Goal: Task Accomplishment & Management: Complete application form

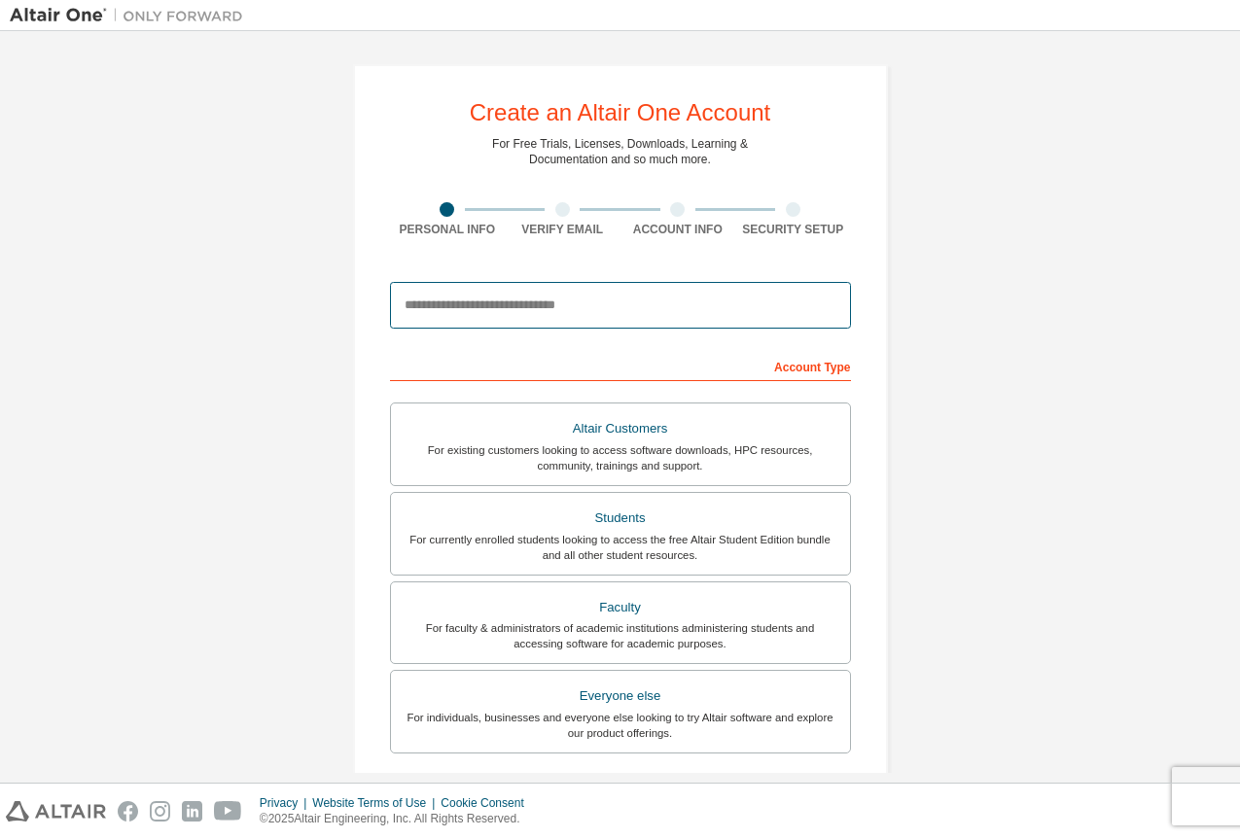
click at [655, 311] on input "email" at bounding box center [620, 305] width 461 height 47
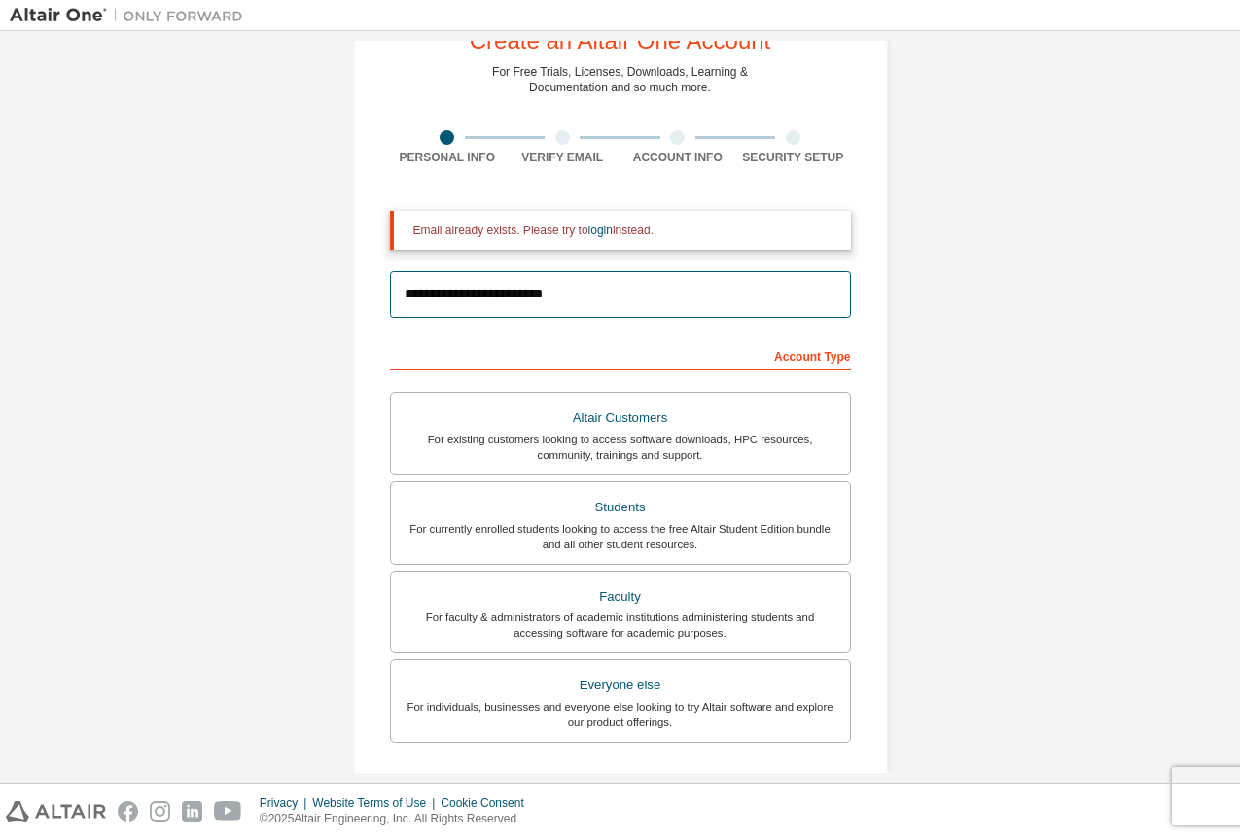
scroll to position [73, 0]
type input "**********"
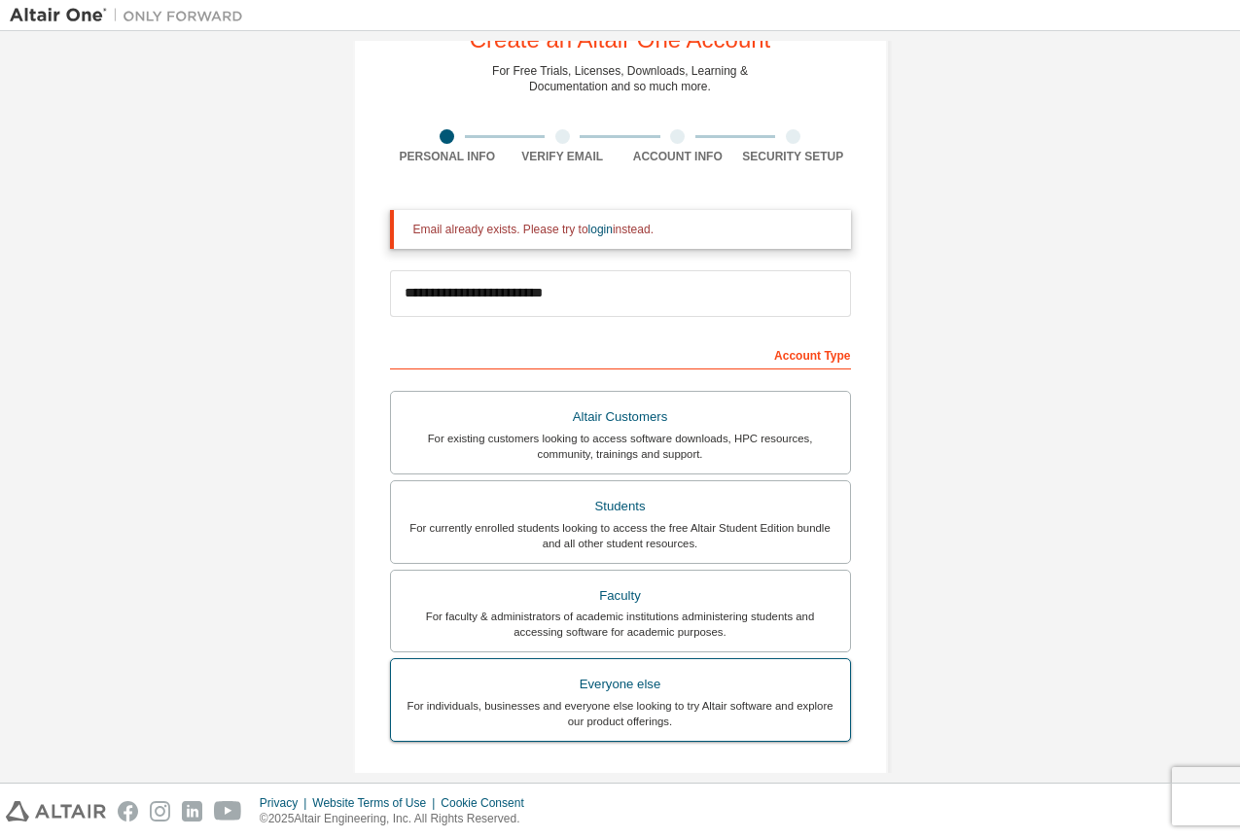
click at [734, 694] on div "Everyone else" at bounding box center [621, 684] width 436 height 27
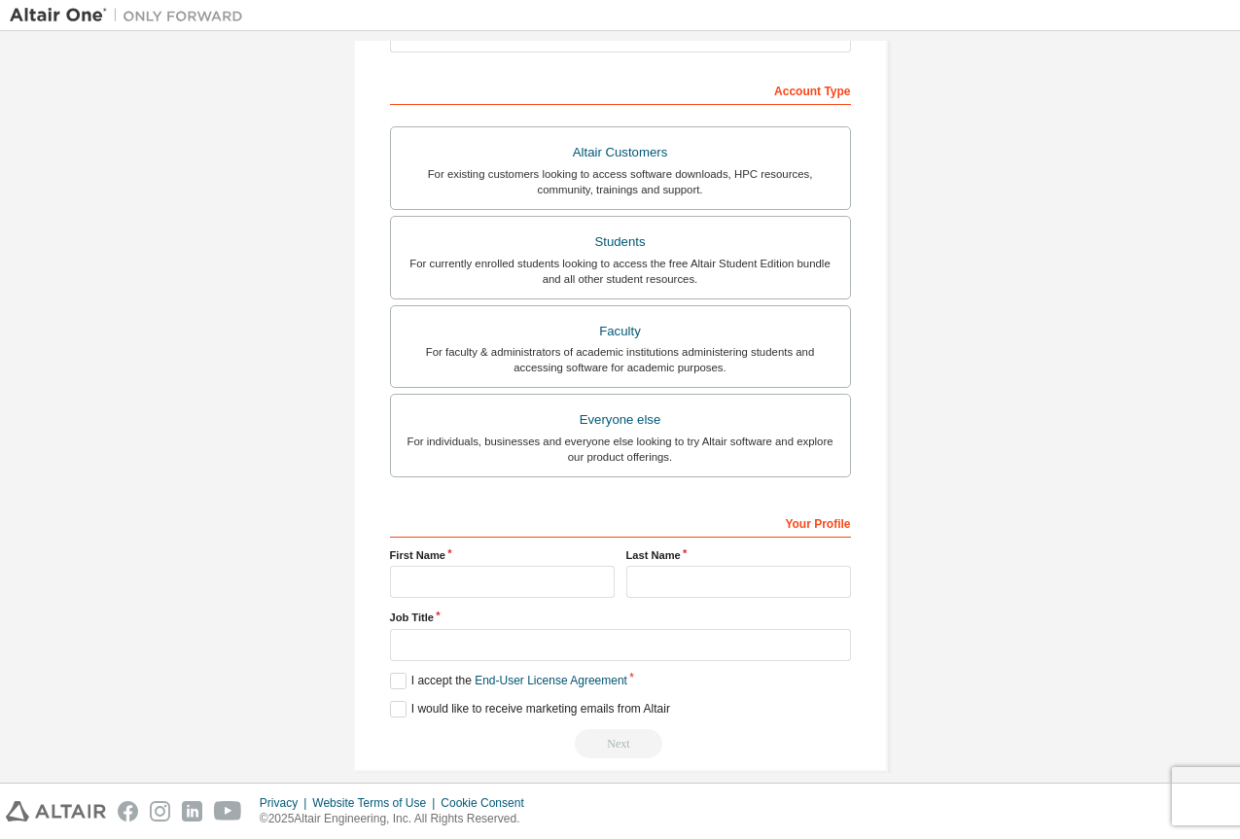
scroll to position [360, 0]
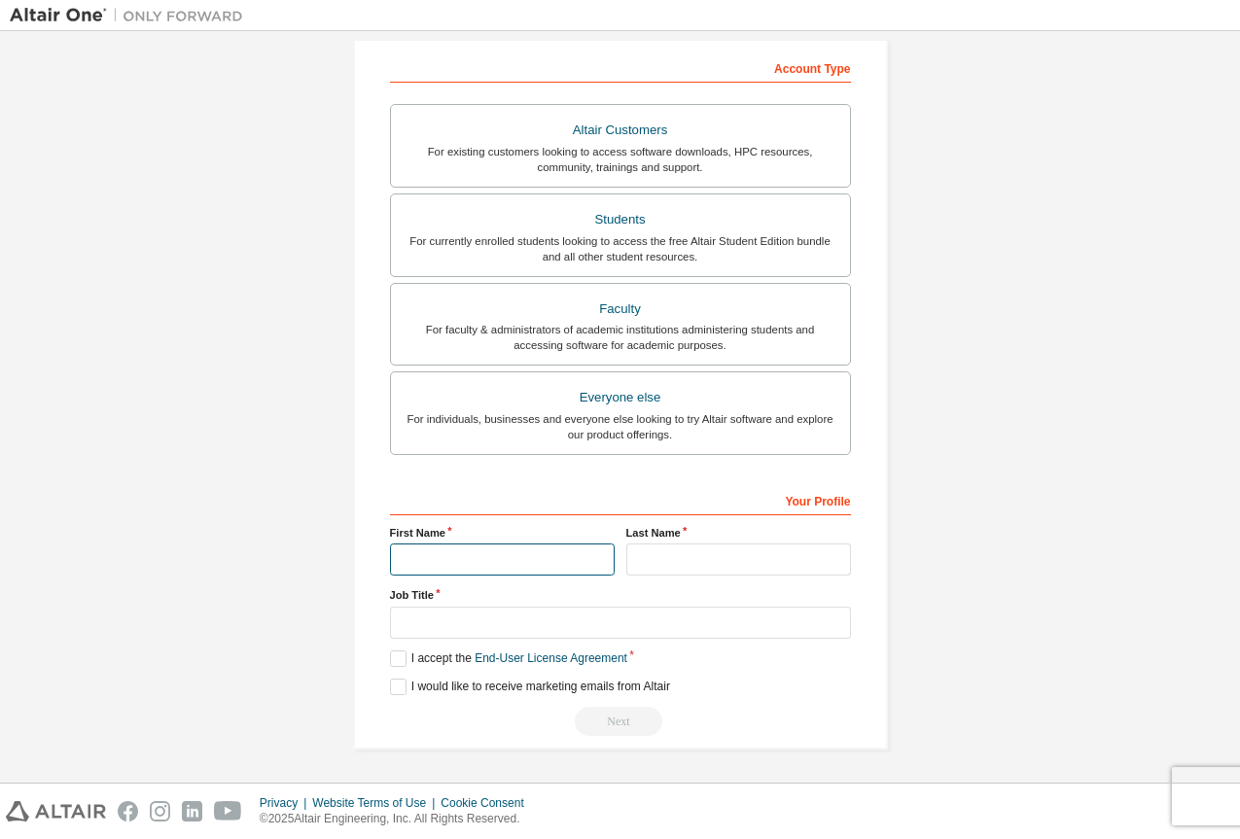
click at [578, 558] on input "text" at bounding box center [502, 559] width 225 height 32
type input "****"
type input "*******"
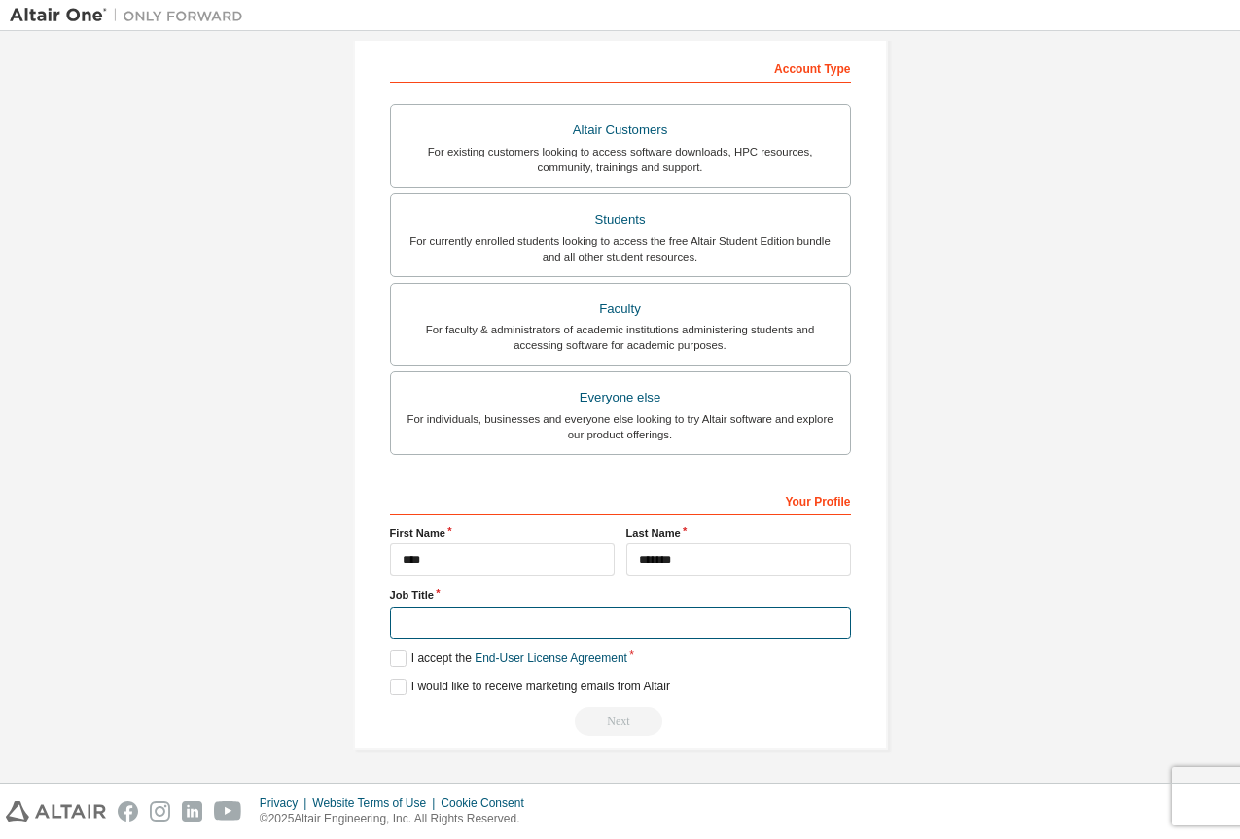
click at [587, 624] on input "text" at bounding box center [620, 623] width 461 height 32
type input "***"
click at [397, 660] on label "I accept the End-User License Agreement" at bounding box center [508, 658] width 237 height 17
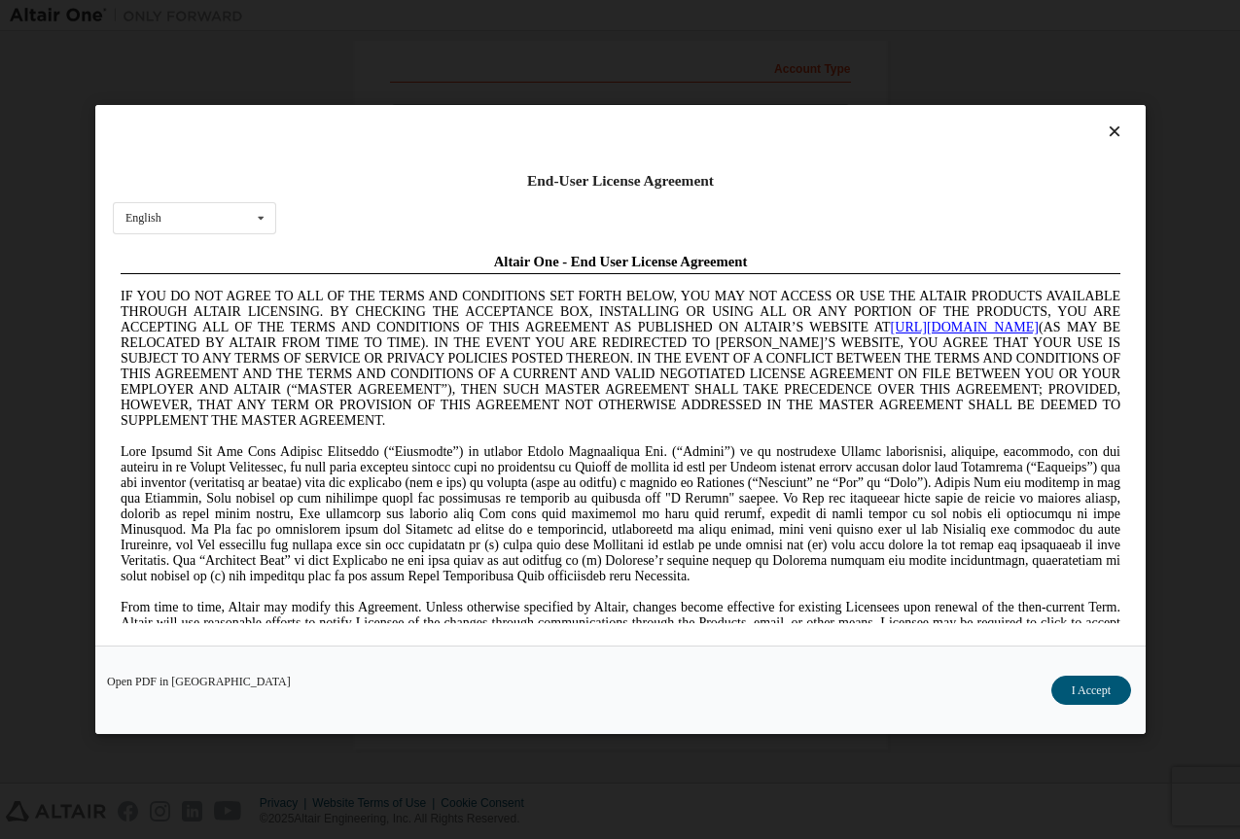
scroll to position [0, 0]
click at [1086, 685] on button "I Accept" at bounding box center [1090, 690] width 80 height 29
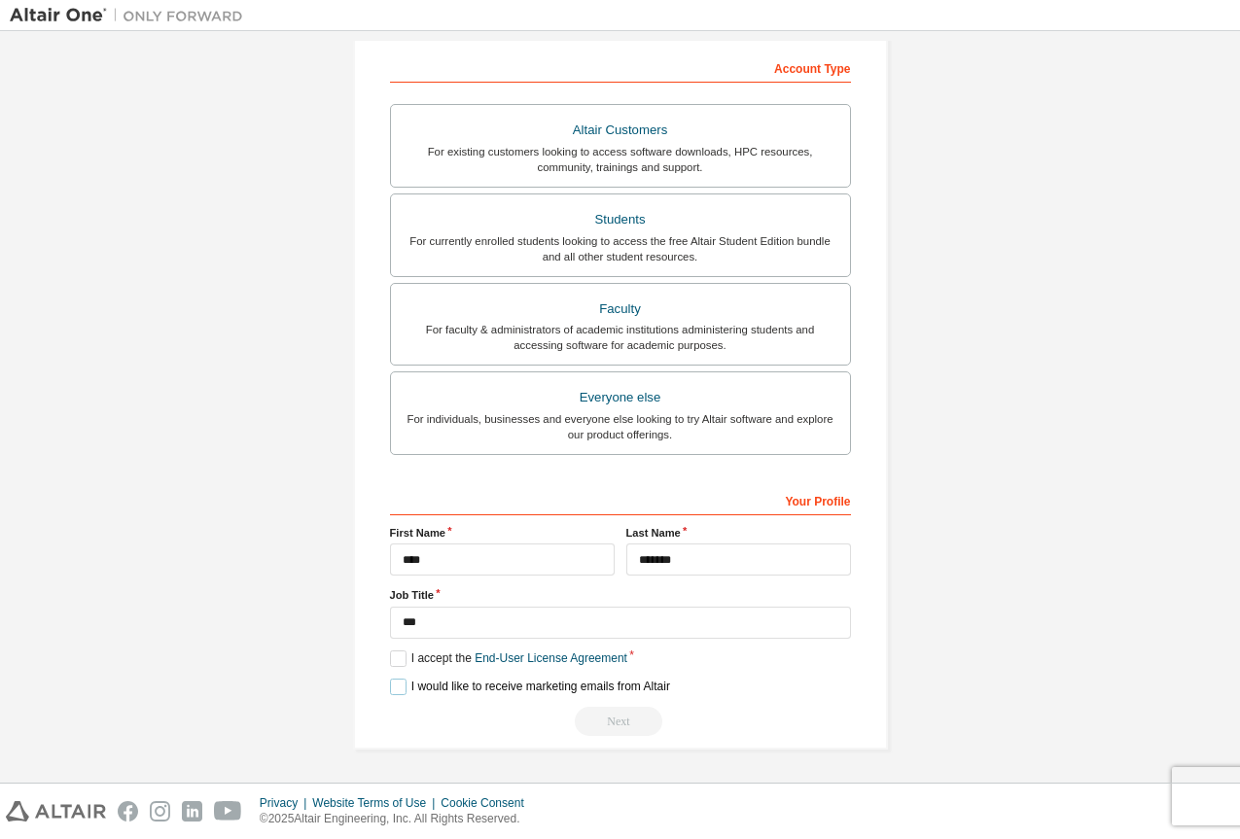
click at [390, 687] on label "I would like to receive marketing emails from Altair" at bounding box center [530, 687] width 280 height 17
click at [626, 718] on div "Next" at bounding box center [620, 721] width 461 height 29
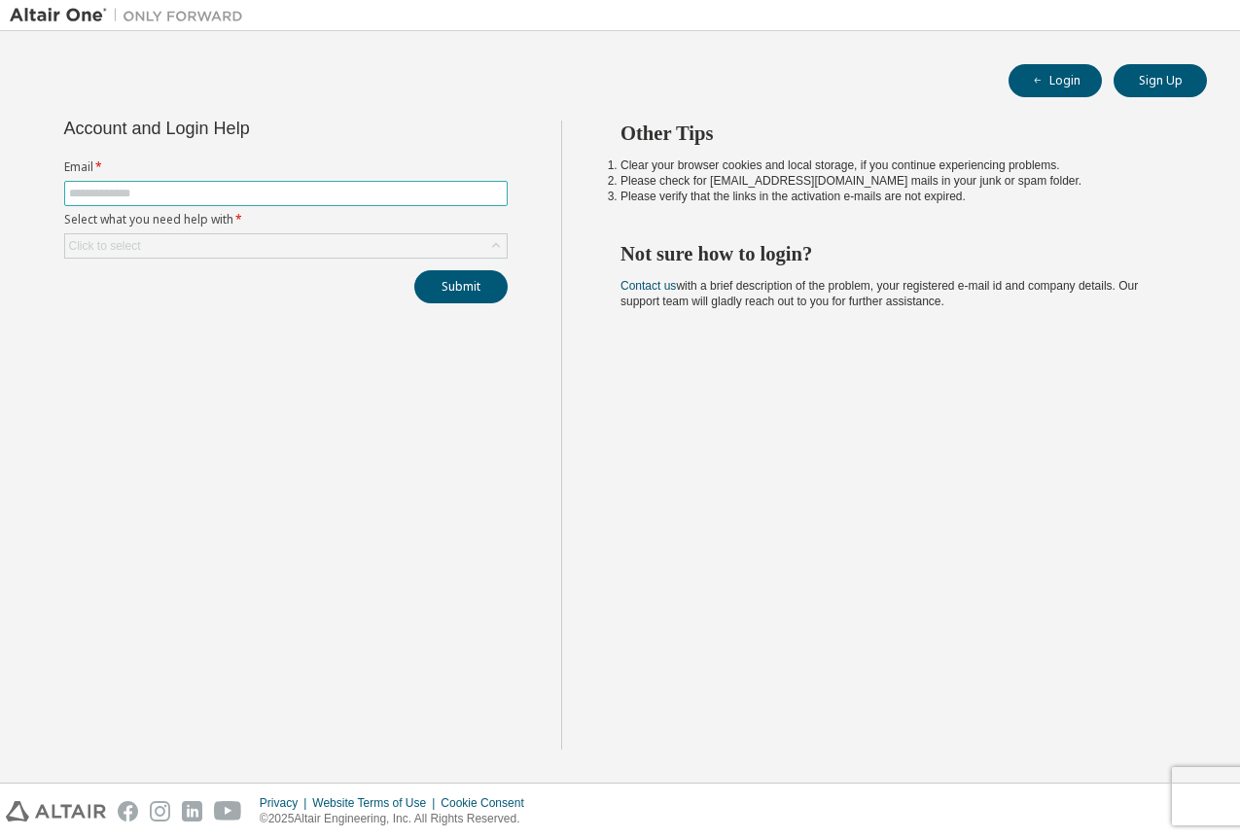
click at [199, 196] on input "text" at bounding box center [286, 194] width 434 height 16
type input "**********"
click at [365, 246] on div "Click to select" at bounding box center [285, 245] width 441 height 23
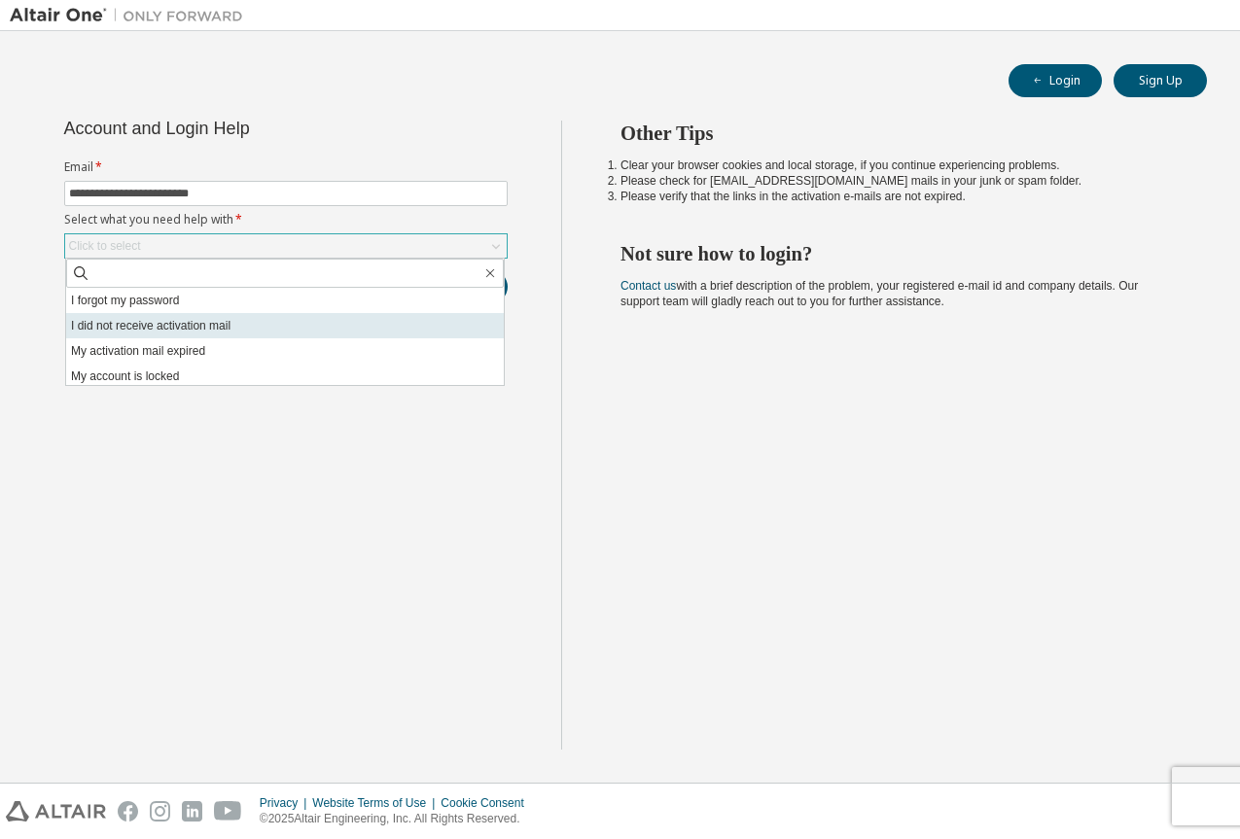
click at [277, 320] on li "I did not receive activation mail" at bounding box center [285, 325] width 438 height 25
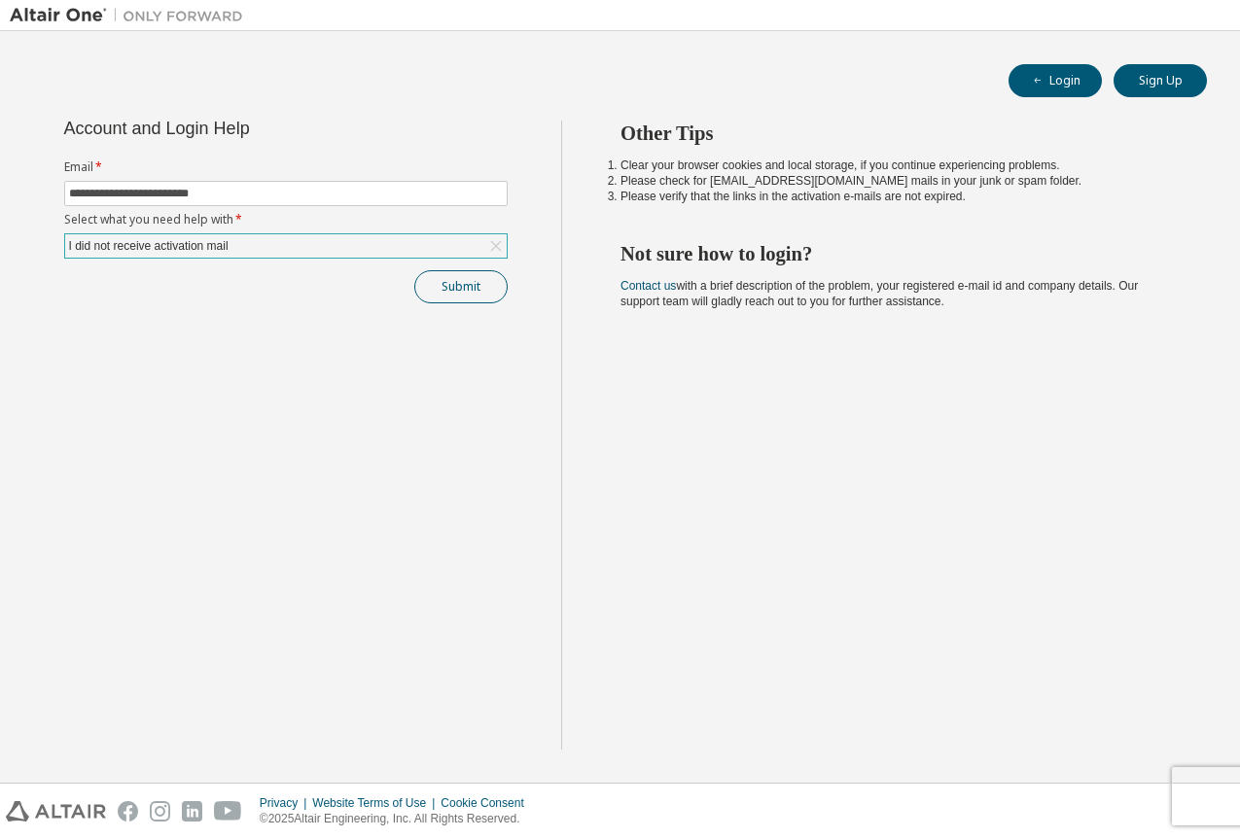
click at [455, 285] on button "Submit" at bounding box center [460, 286] width 93 height 33
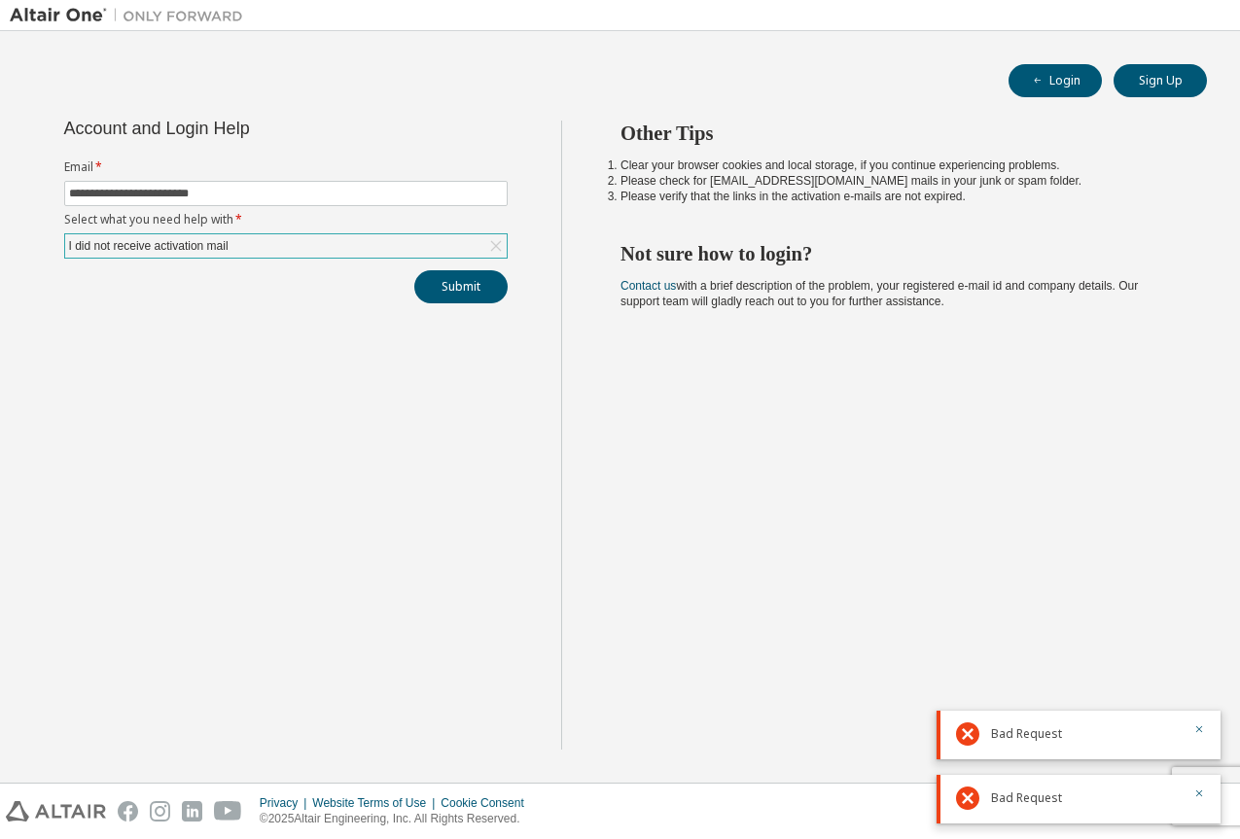
click at [498, 242] on icon at bounding box center [495, 246] width 11 height 11
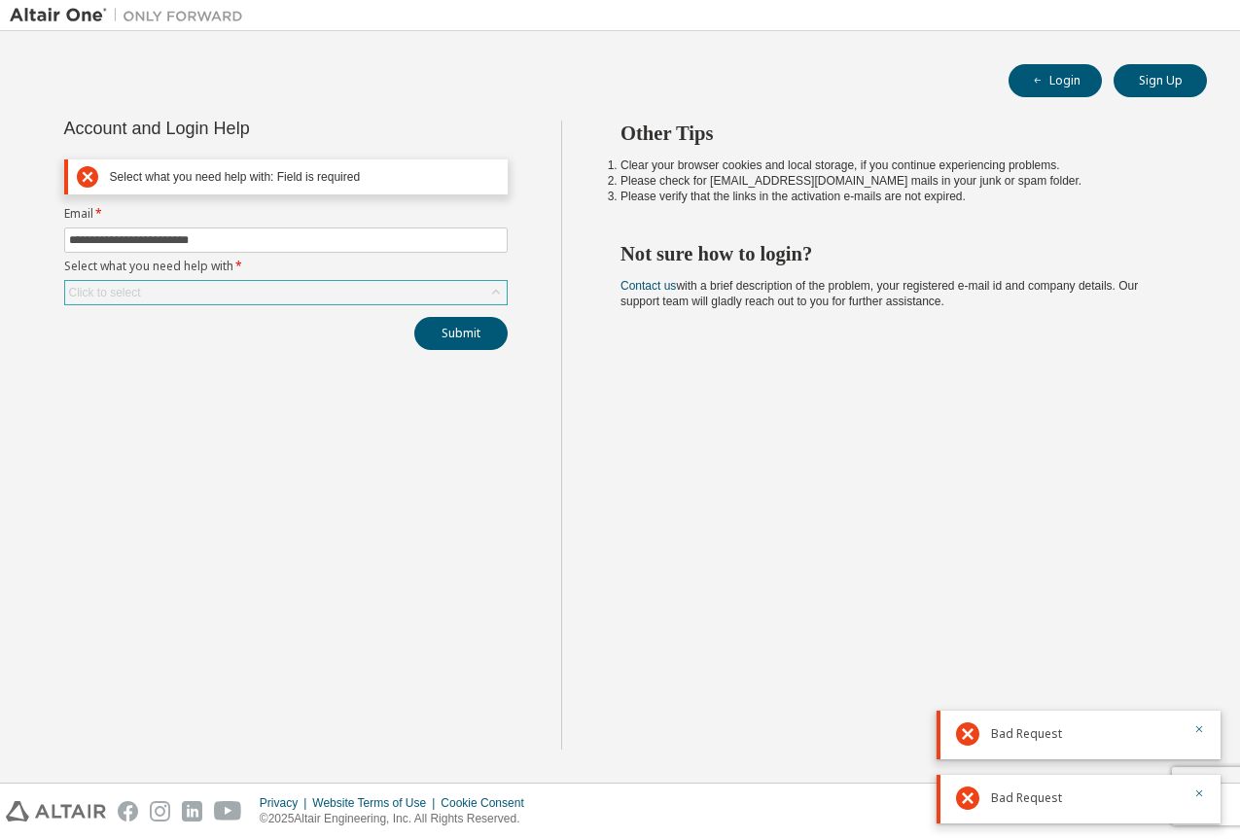
click at [321, 288] on div "Click to select" at bounding box center [285, 292] width 441 height 23
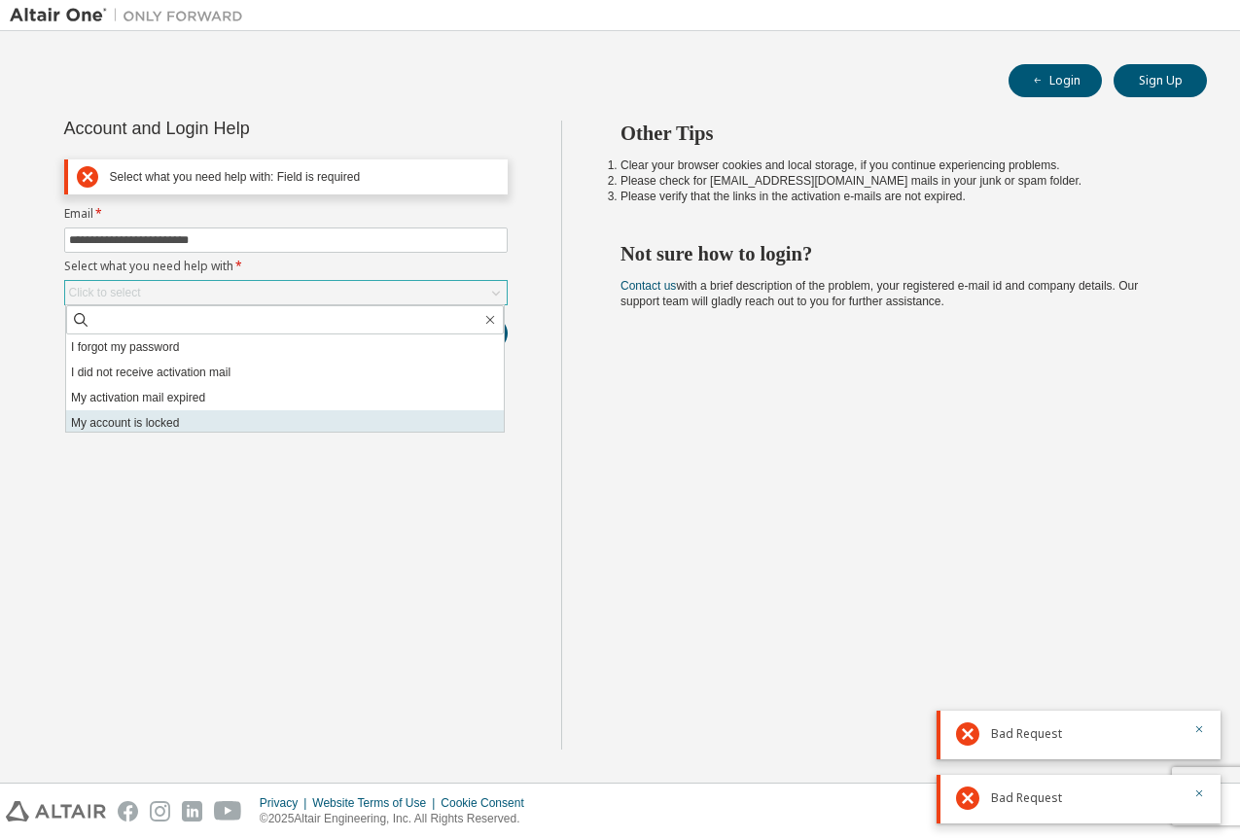
click at [211, 419] on li "My account is locked" at bounding box center [285, 422] width 438 height 25
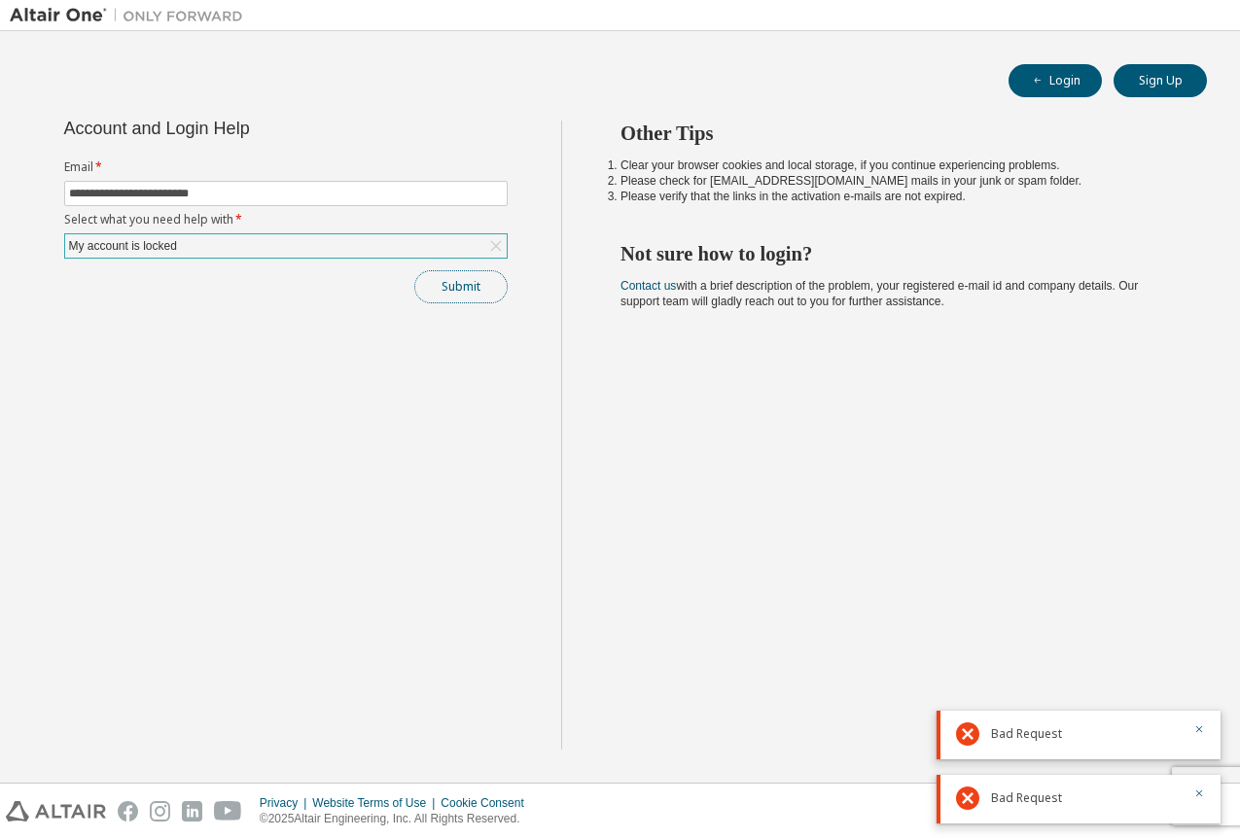
click at [473, 288] on button "Submit" at bounding box center [460, 286] width 93 height 33
click at [493, 251] on icon at bounding box center [495, 245] width 19 height 19
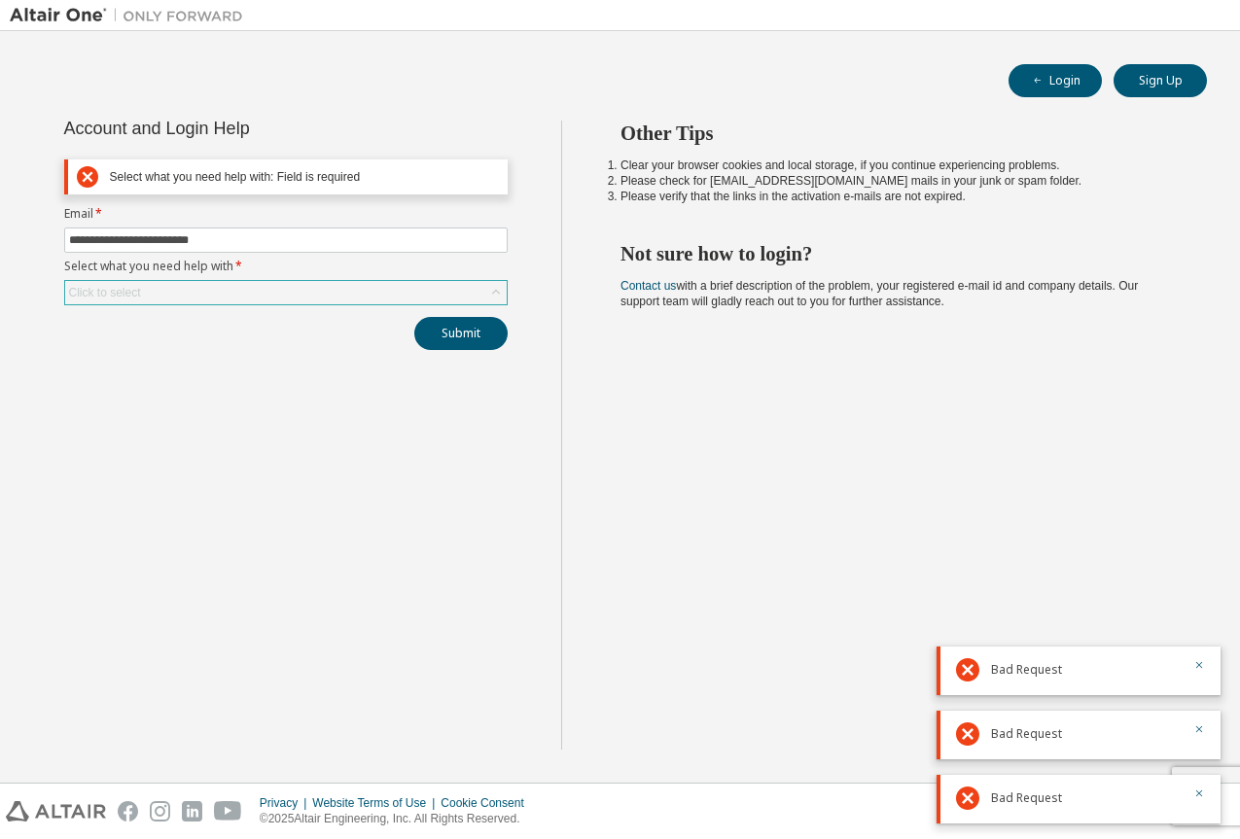
click at [391, 292] on div "Click to select" at bounding box center [285, 292] width 441 height 23
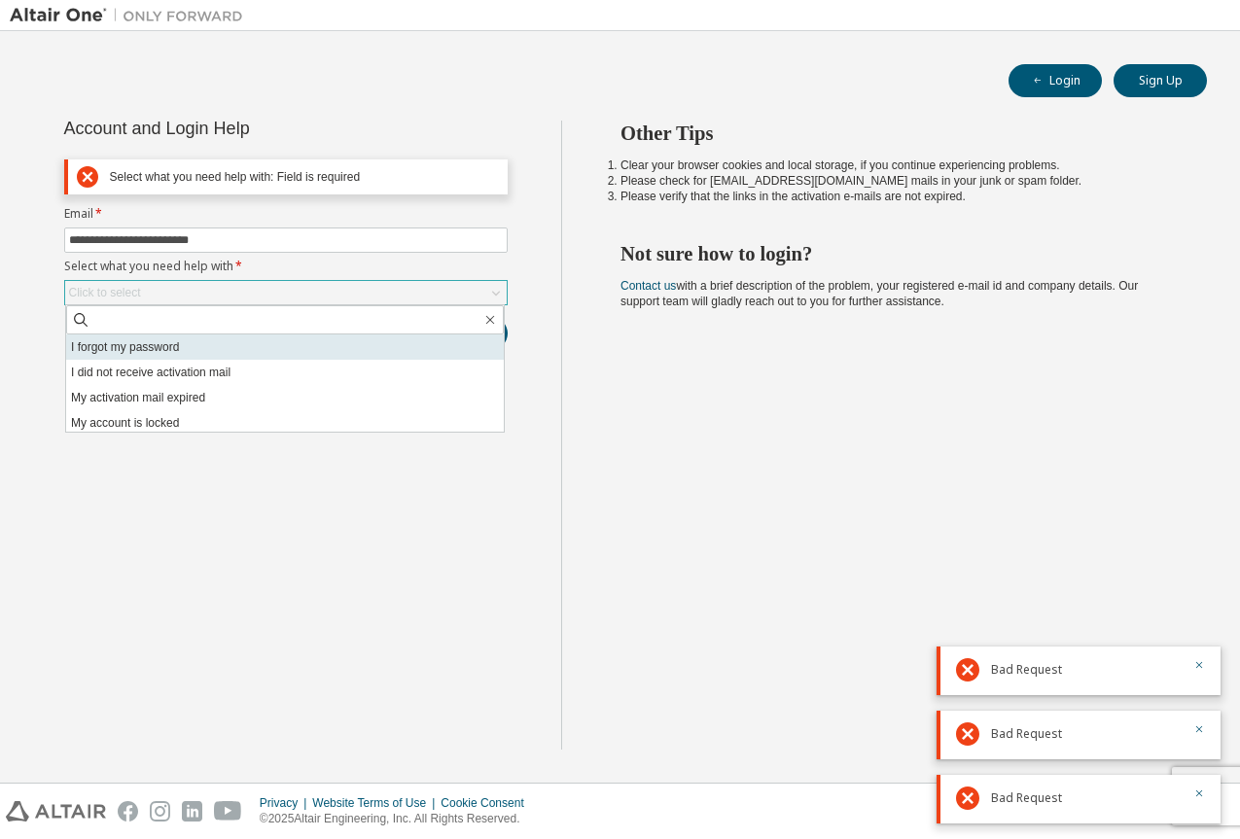
click at [324, 346] on li "I forgot my password" at bounding box center [285, 346] width 438 height 25
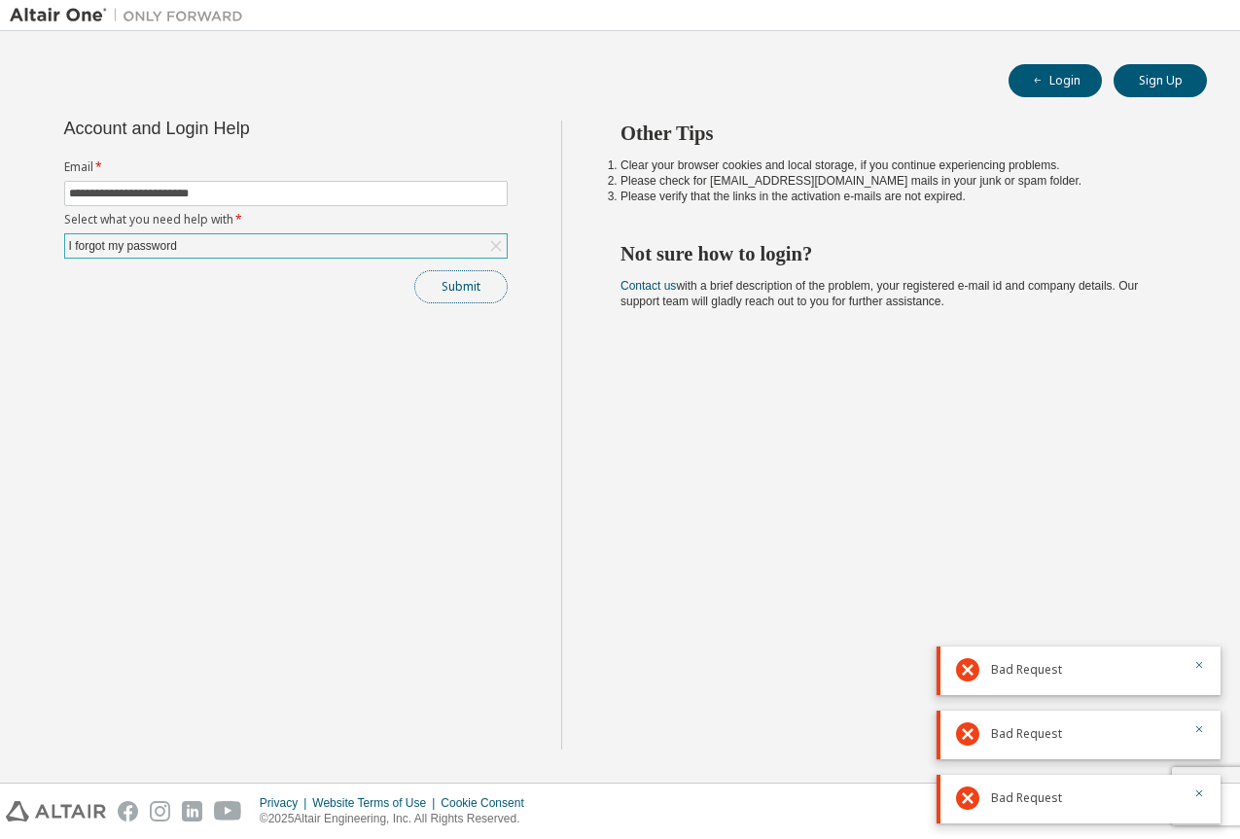
click at [470, 286] on button "Submit" at bounding box center [460, 286] width 93 height 33
